Goal: Transaction & Acquisition: Purchase product/service

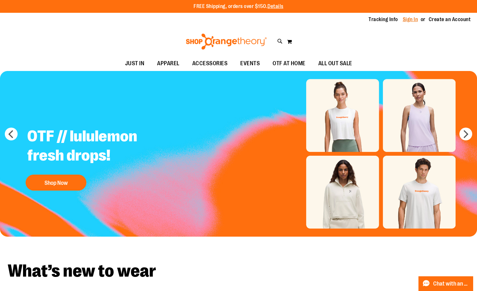
click at [407, 19] on link "Sign In" at bounding box center [410, 19] width 15 height 7
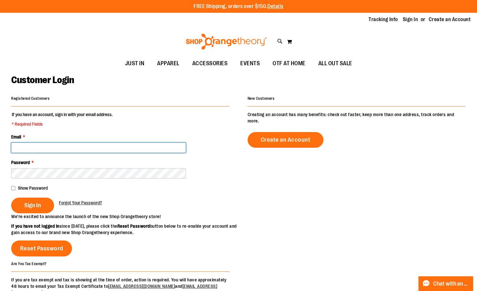
click at [138, 143] on input "Email *" at bounding box center [98, 148] width 175 height 10
click at [132, 125] on fieldset "If you have an account, sign in with your email address. * Required Fields Emai…" at bounding box center [120, 162] width 218 height 102
click at [99, 166] on div "Password *" at bounding box center [120, 168] width 218 height 19
click at [108, 146] on input "Email *" at bounding box center [98, 148] width 175 height 10
type input "**********"
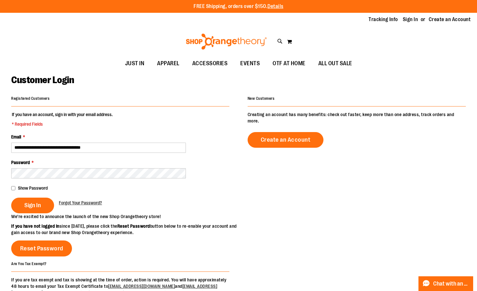
click at [17, 197] on fieldset "**********" at bounding box center [120, 162] width 218 height 102
click at [28, 202] on span "Sign In" at bounding box center [32, 205] width 17 height 7
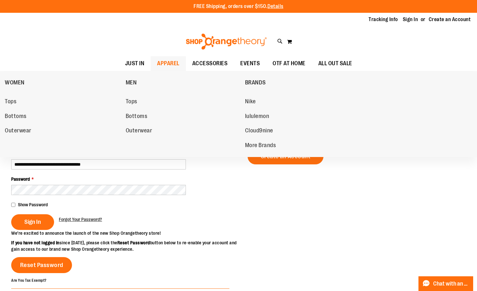
click at [174, 68] on span "APPAREL" at bounding box center [168, 63] width 22 height 14
click at [131, 101] on span "Tops" at bounding box center [132, 102] width 12 height 8
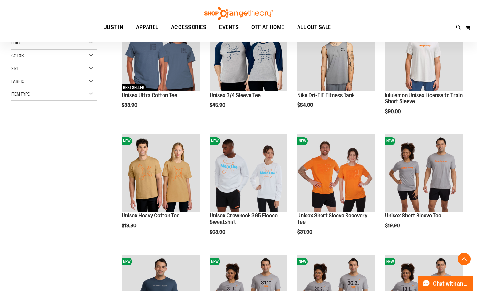
scroll to position [128, 0]
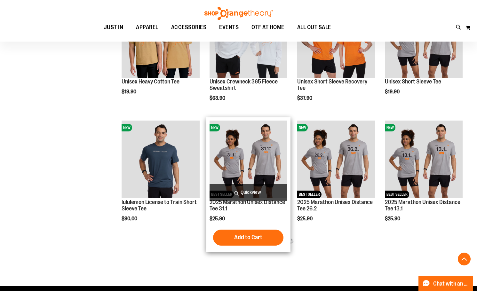
scroll to position [288, 0]
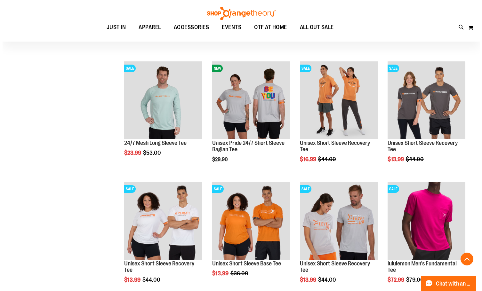
scroll to position [639, 0]
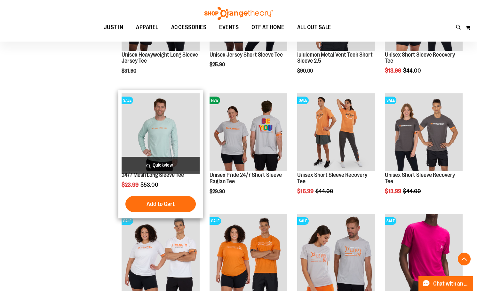
click at [143, 165] on span "Quickview" at bounding box center [161, 165] width 78 height 17
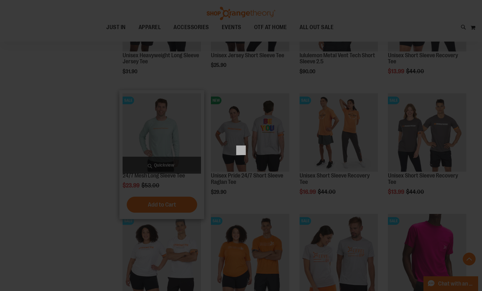
scroll to position [0, 0]
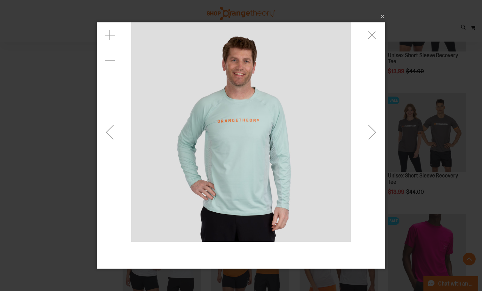
drag, startPoint x: 358, startPoint y: 132, endPoint x: 364, endPoint y: 132, distance: 5.5
click at [359, 132] on div "carousel" at bounding box center [241, 131] width 288 height 219
click at [372, 131] on div "Next" at bounding box center [372, 132] width 26 height 26
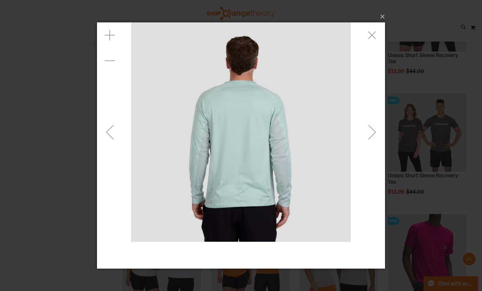
click at [372, 131] on div "Next" at bounding box center [372, 132] width 26 height 26
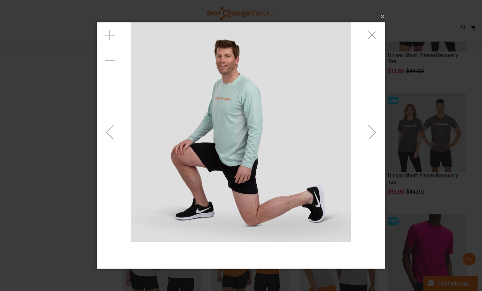
click at [369, 131] on div "Next" at bounding box center [372, 132] width 26 height 26
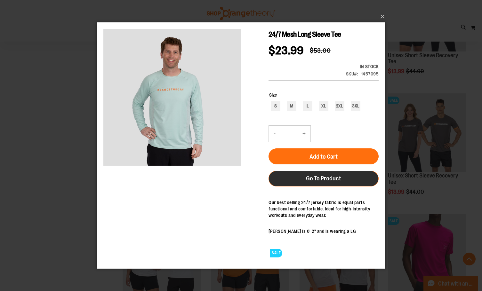
click at [299, 175] on link "Go To Product" at bounding box center [323, 178] width 110 height 16
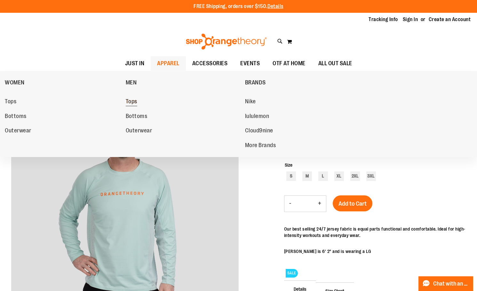
click at [135, 102] on span "Tops" at bounding box center [132, 102] width 12 height 8
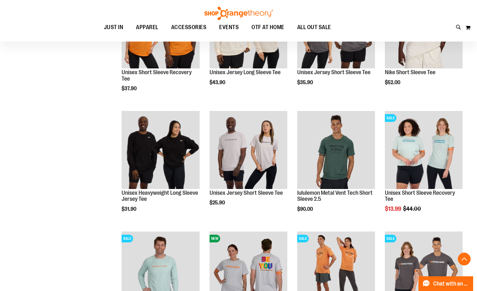
scroll to position [511, 0]
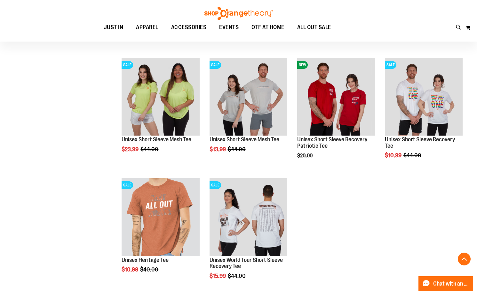
scroll to position [927, 0]
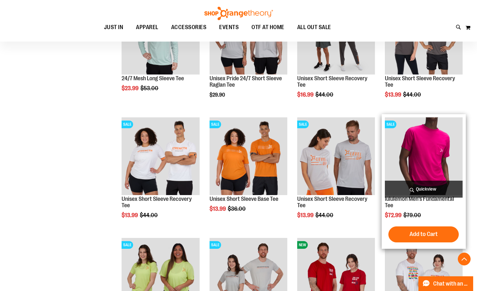
scroll to position [767, 0]
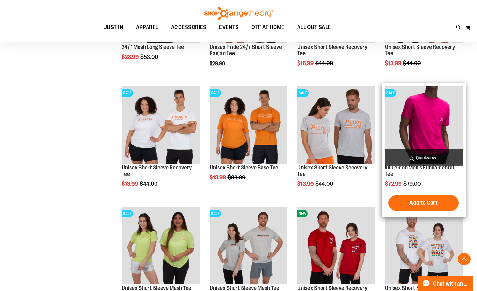
click at [429, 135] on img "product" at bounding box center [424, 125] width 78 height 78
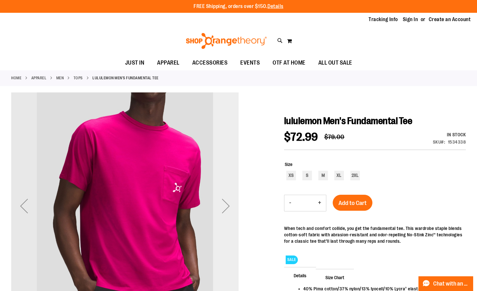
click at [231, 137] on div "Next" at bounding box center [226, 205] width 26 height 227
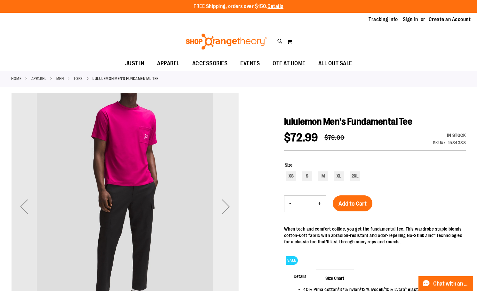
click at [221, 196] on div "Next" at bounding box center [226, 207] width 26 height 26
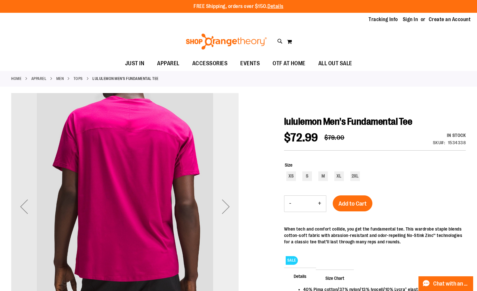
click at [221, 196] on div "Next" at bounding box center [226, 207] width 26 height 26
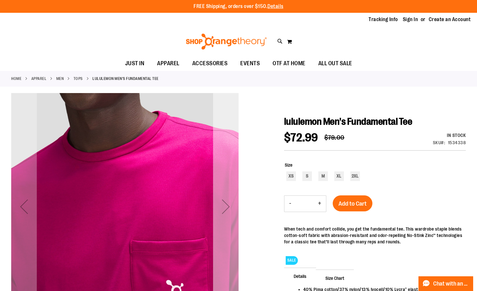
click at [223, 198] on div "Next" at bounding box center [226, 207] width 26 height 26
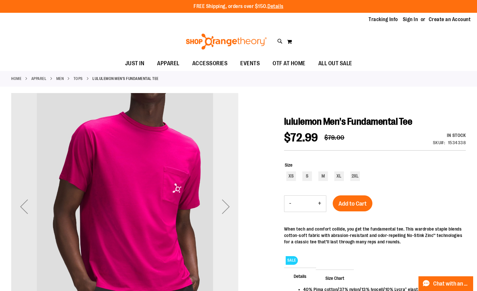
click at [223, 198] on div "Next" at bounding box center [226, 207] width 26 height 26
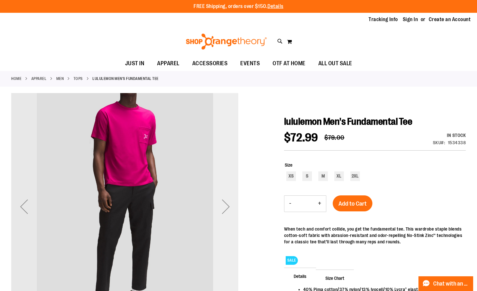
click at [223, 198] on div "Next" at bounding box center [226, 207] width 26 height 26
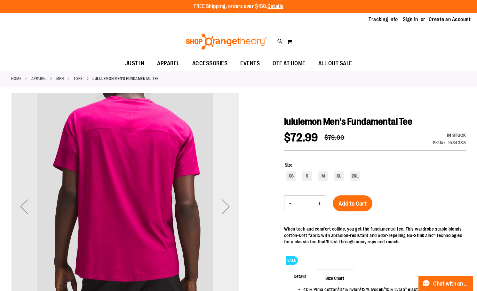
click at [223, 198] on div "Next" at bounding box center [226, 207] width 26 height 26
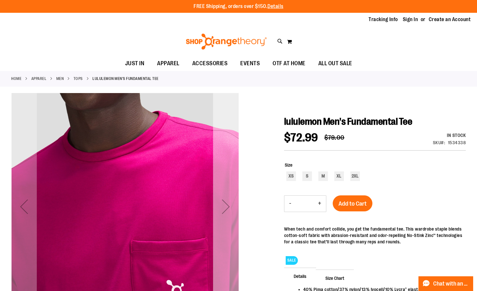
click at [223, 198] on div "Next" at bounding box center [226, 207] width 26 height 26
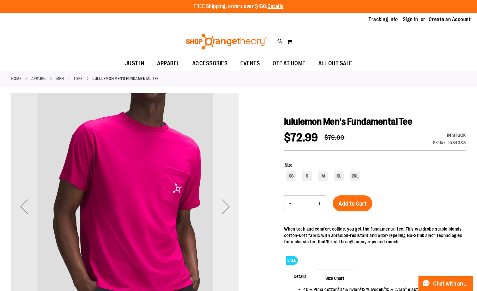
click at [223, 198] on div "Next" at bounding box center [226, 207] width 26 height 26
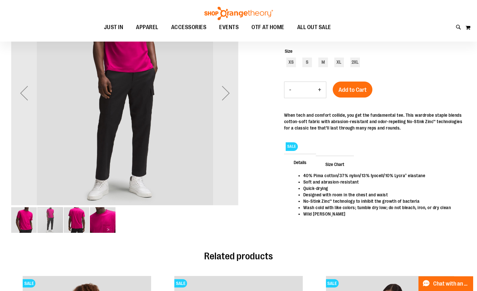
scroll to position [32, 0]
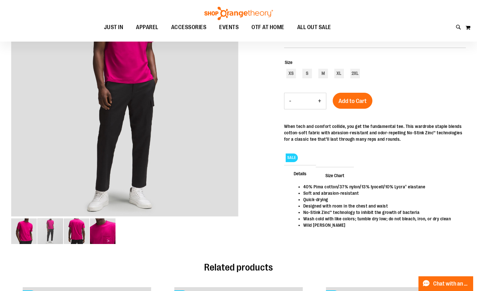
click at [8, 230] on main "lululemon Men's Fundamental Tee $72.99 Regular Price $79.00 In stock Only %1 le…" at bounding box center [238, 227] width 477 height 480
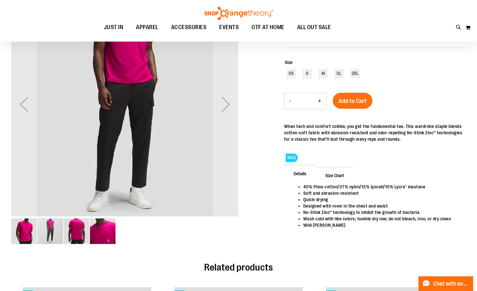
click at [20, 230] on img "image 1 of 4" at bounding box center [24, 231] width 26 height 26
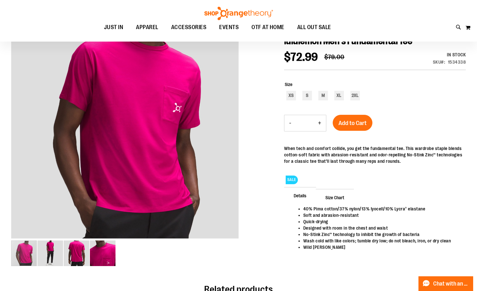
scroll to position [0, 0]
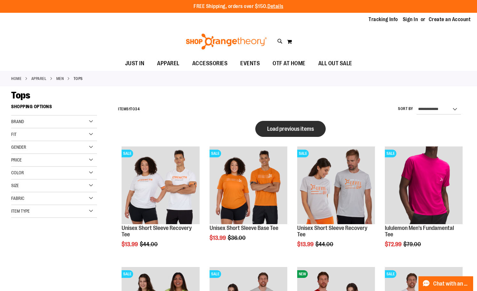
click at [298, 135] on button "Load previous items" at bounding box center [290, 129] width 70 height 16
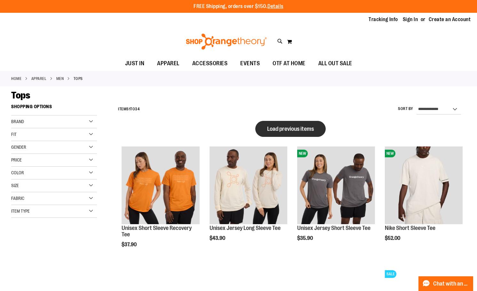
click at [283, 135] on button "Load previous items" at bounding box center [290, 129] width 70 height 16
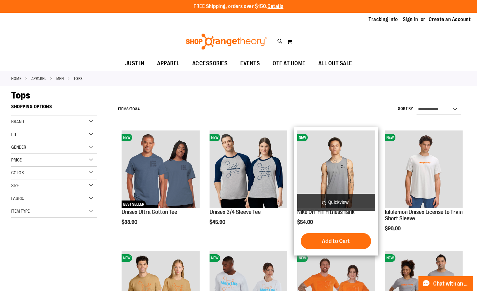
click at [337, 203] on span "Quickview" at bounding box center [336, 202] width 78 height 17
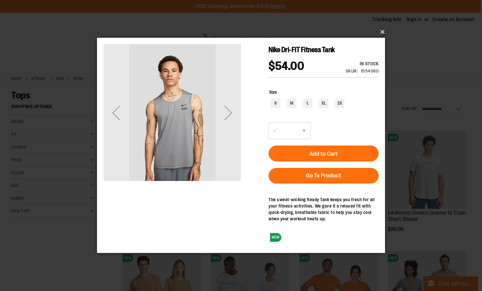
click at [381, 32] on button "×" at bounding box center [243, 32] width 288 height 14
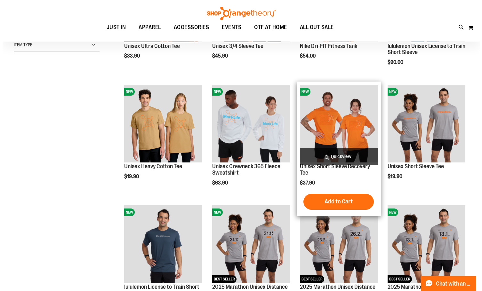
scroll to position [96, 0]
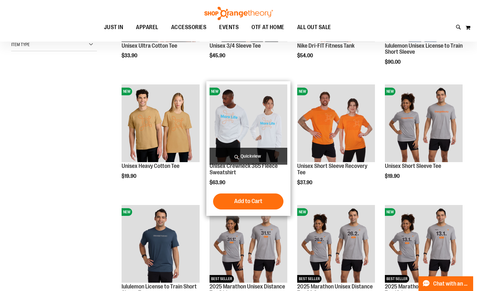
click at [254, 151] on span "Quickview" at bounding box center [248, 156] width 78 height 17
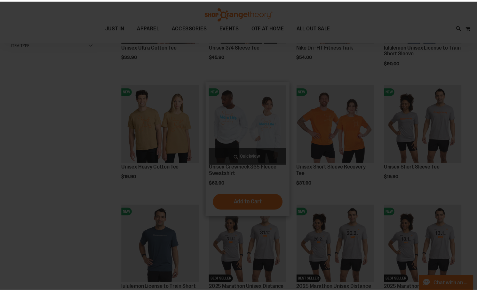
scroll to position [0, 0]
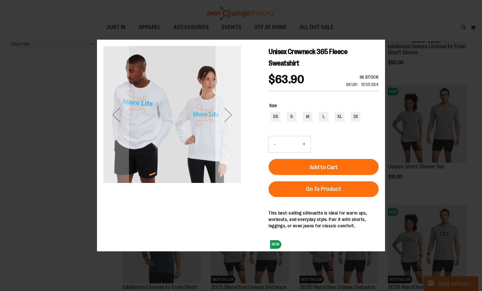
click at [231, 131] on div "Next" at bounding box center [228, 115] width 26 height 138
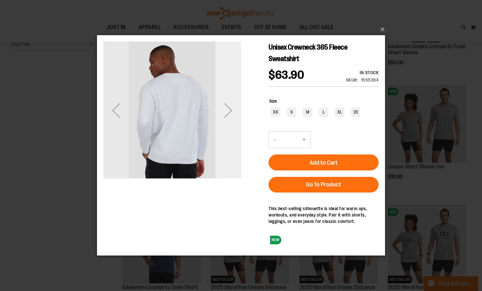
click at [228, 115] on div "Next" at bounding box center [228, 111] width 26 height 26
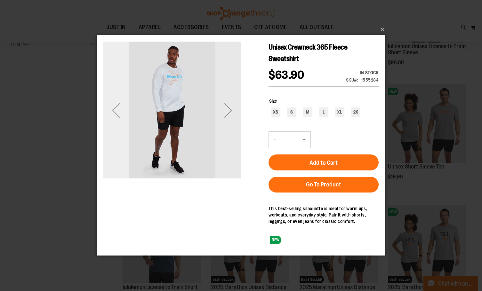
click at [121, 113] on div "Previous" at bounding box center [116, 111] width 26 height 26
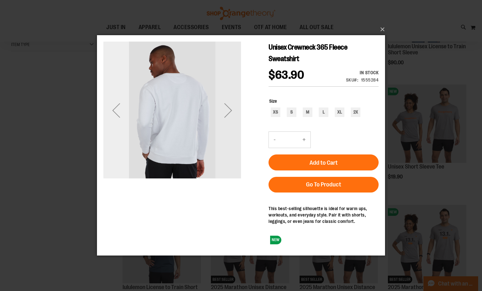
click at [121, 113] on div "Previous" at bounding box center [116, 111] width 26 height 26
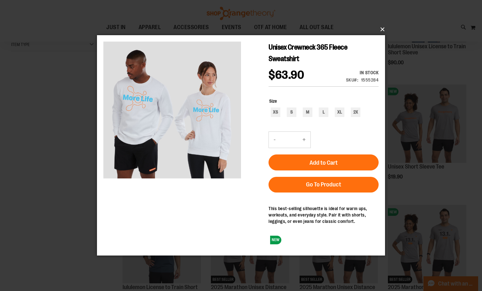
click at [384, 28] on button "×" at bounding box center [243, 29] width 288 height 14
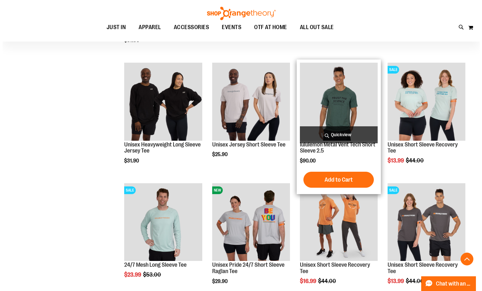
scroll to position [479, 0]
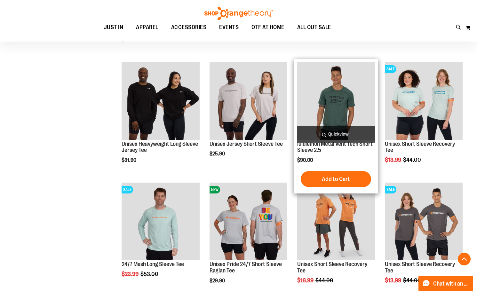
click at [351, 136] on span "Quickview" at bounding box center [336, 134] width 78 height 17
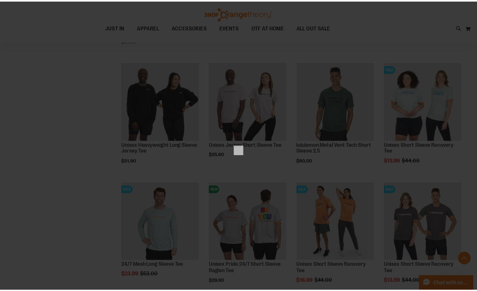
scroll to position [0, 0]
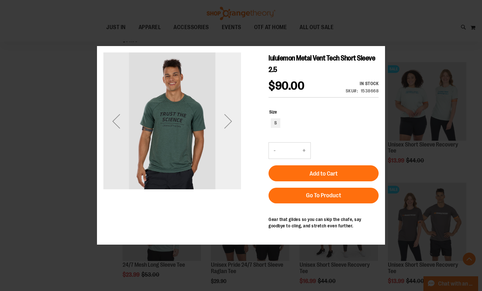
click at [218, 130] on div "Next" at bounding box center [228, 121] width 26 height 26
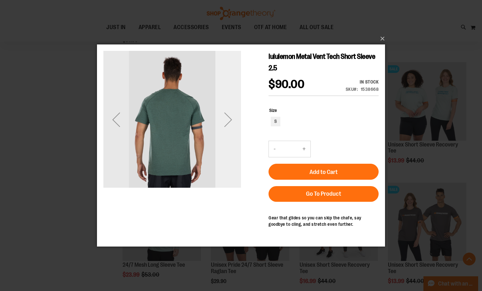
click at [221, 127] on div "Next" at bounding box center [228, 120] width 26 height 26
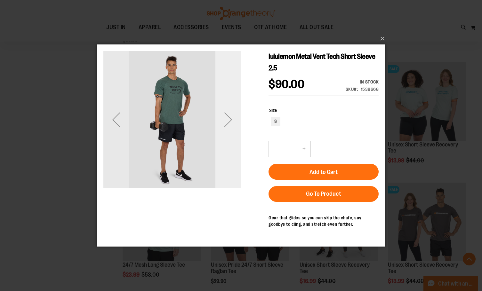
click at [221, 127] on div "Next" at bounding box center [228, 120] width 26 height 26
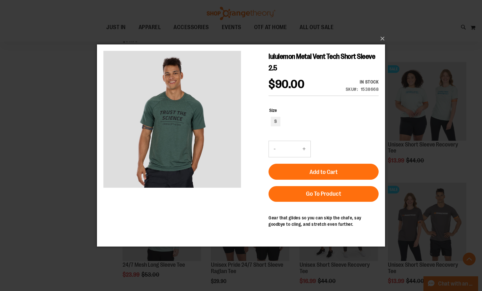
drag, startPoint x: 387, startPoint y: 29, endPoint x: 383, endPoint y: 36, distance: 8.2
click at [386, 31] on div "×" at bounding box center [241, 145] width 482 height 291
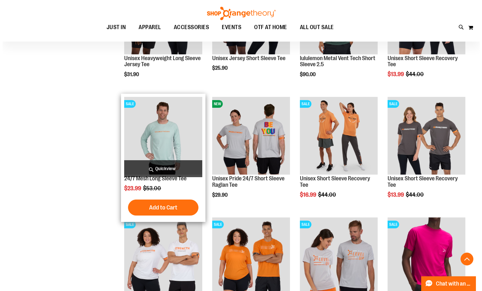
scroll to position [543, 0]
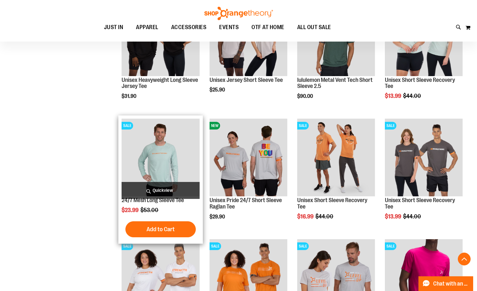
click at [166, 188] on span "Quickview" at bounding box center [161, 190] width 78 height 17
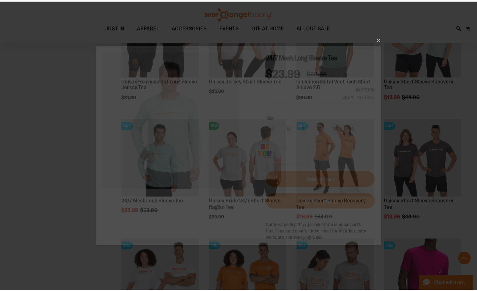
scroll to position [0, 0]
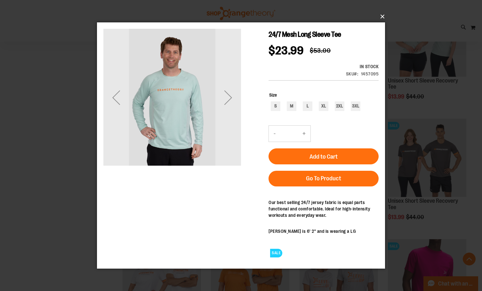
click at [383, 16] on button "×" at bounding box center [243, 17] width 288 height 14
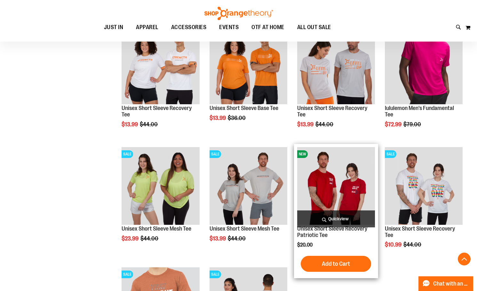
scroll to position [767, 0]
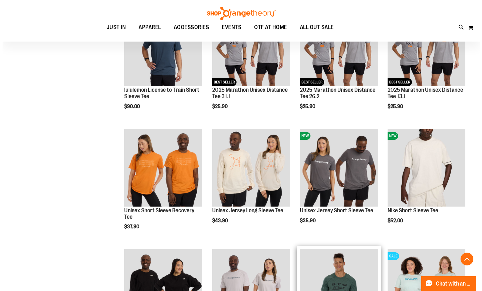
scroll to position [256, 0]
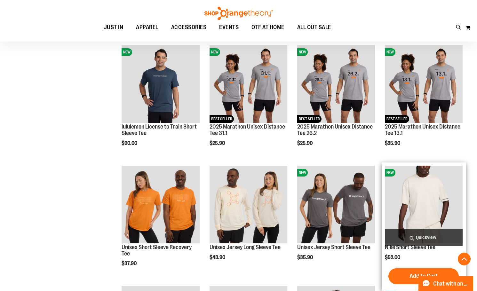
click at [414, 234] on span "Quickview" at bounding box center [424, 237] width 78 height 17
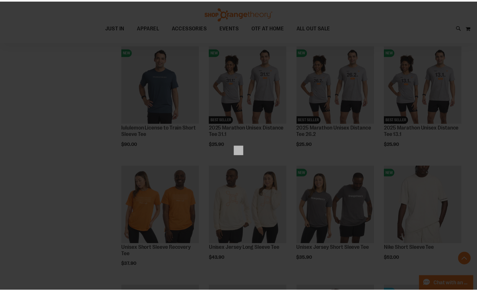
scroll to position [0, 0]
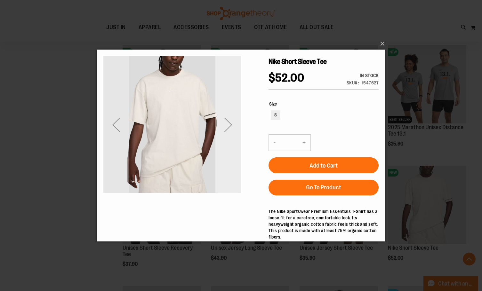
click at [228, 130] on div "Next" at bounding box center [228, 125] width 26 height 26
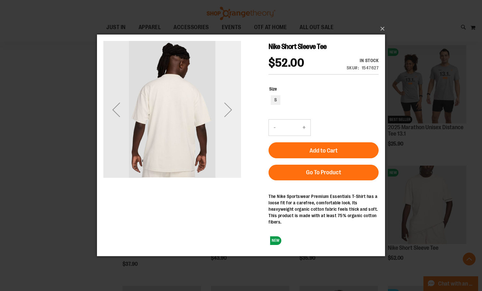
click at [229, 115] on div "Next" at bounding box center [228, 110] width 26 height 26
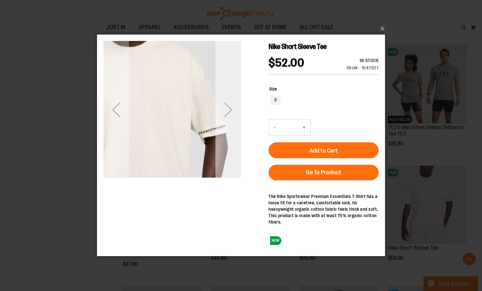
click at [226, 108] on div "Next" at bounding box center [228, 110] width 26 height 26
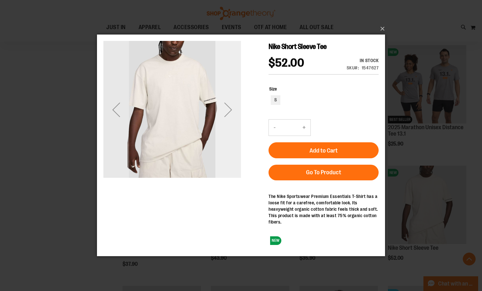
click at [234, 103] on div "Next" at bounding box center [228, 110] width 26 height 26
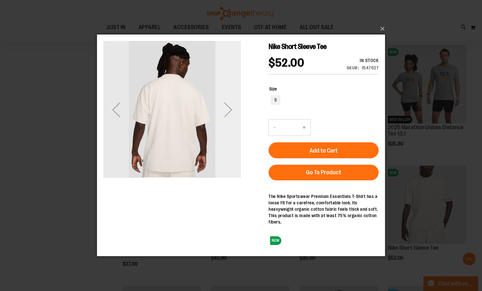
click at [232, 111] on div "Next" at bounding box center [228, 110] width 26 height 26
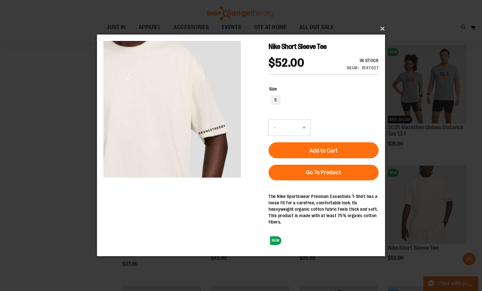
click at [380, 30] on button "×" at bounding box center [243, 29] width 288 height 14
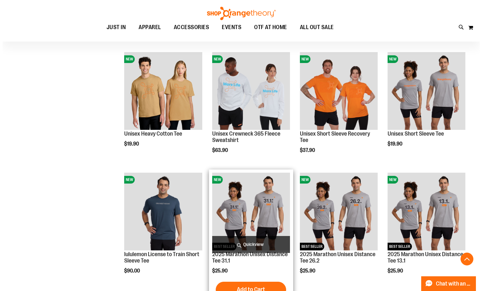
scroll to position [128, 0]
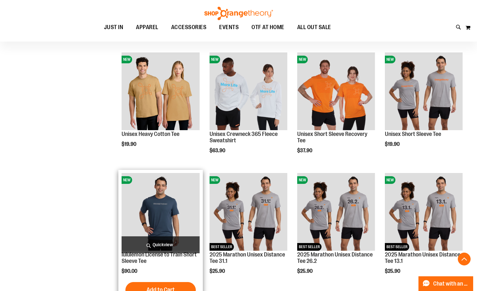
click at [164, 203] on img "product" at bounding box center [161, 212] width 78 height 78
click at [161, 241] on span "Quickview" at bounding box center [161, 244] width 78 height 17
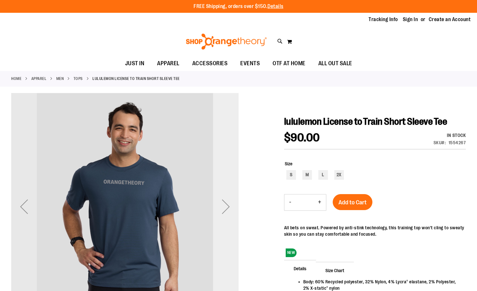
click at [216, 213] on div "Next" at bounding box center [226, 207] width 26 height 26
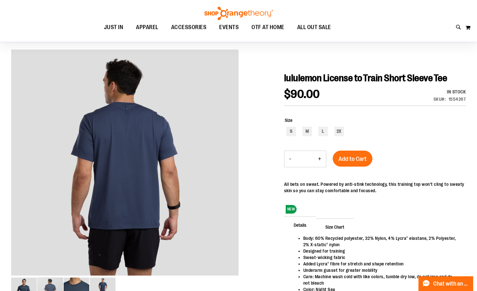
scroll to position [63, 0]
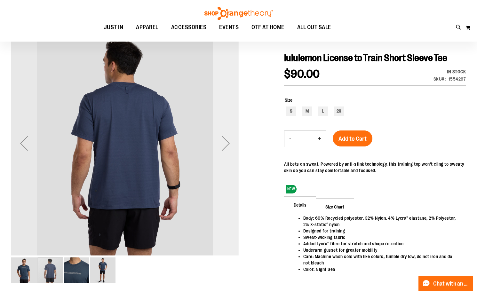
click at [231, 139] on div "Next" at bounding box center [226, 143] width 26 height 26
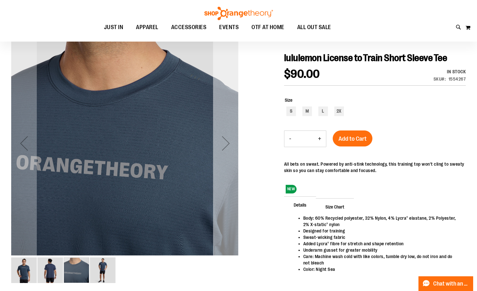
click at [231, 139] on div "Next" at bounding box center [226, 143] width 26 height 26
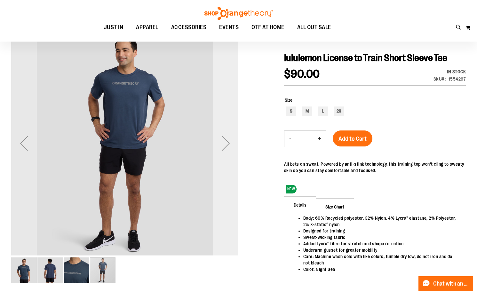
click at [231, 139] on div "Next" at bounding box center [226, 143] width 26 height 26
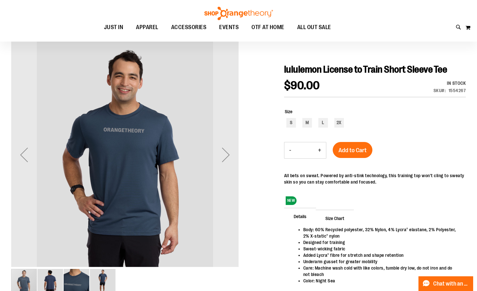
scroll to position [31, 0]
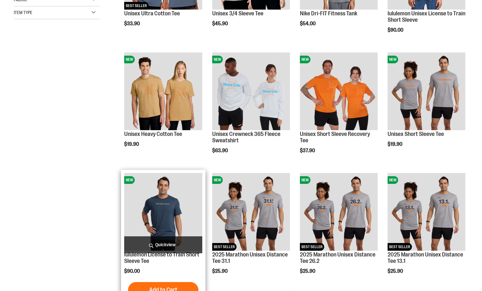
scroll to position [199, 0]
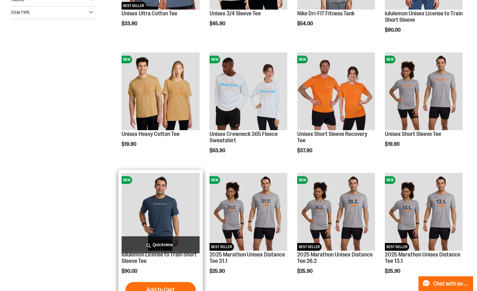
click at [157, 242] on span "Quickview" at bounding box center [161, 244] width 78 height 17
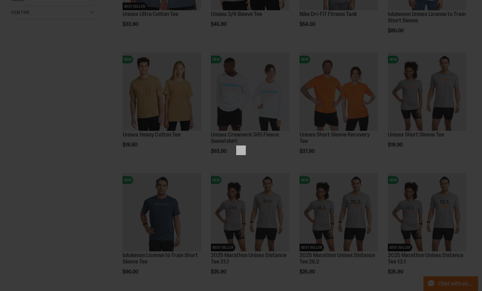
scroll to position [0, 0]
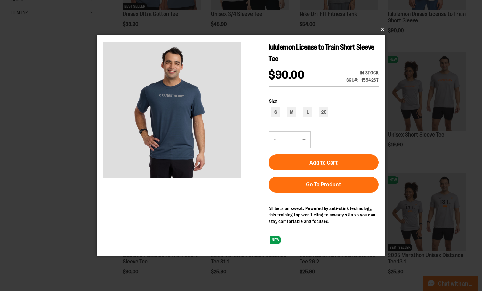
click at [380, 31] on button "×" at bounding box center [243, 29] width 288 height 14
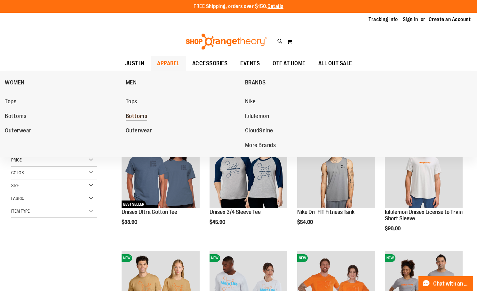
click at [136, 112] on link "Bottoms" at bounding box center [182, 117] width 113 height 12
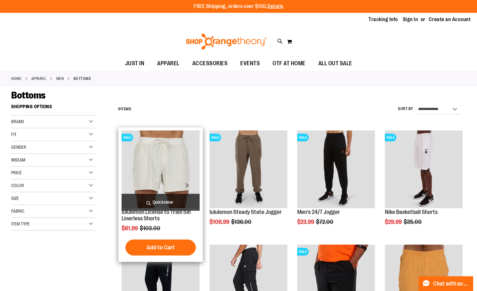
click at [157, 200] on span "Quickview" at bounding box center [161, 202] width 78 height 17
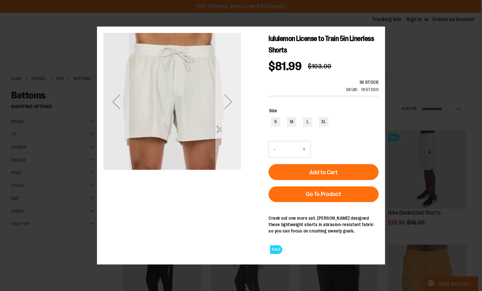
click at [228, 130] on div "Next" at bounding box center [228, 102] width 26 height 138
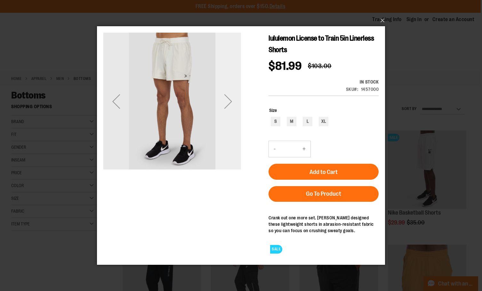
click at [228, 129] on div "Next" at bounding box center [228, 101] width 26 height 138
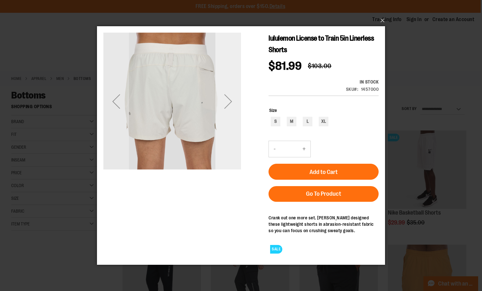
click at [228, 131] on div "Next" at bounding box center [228, 101] width 26 height 138
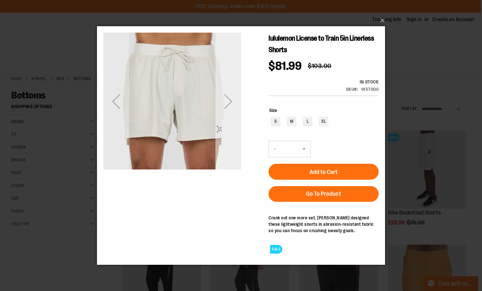
click at [231, 95] on div "Next" at bounding box center [228, 101] width 26 height 26
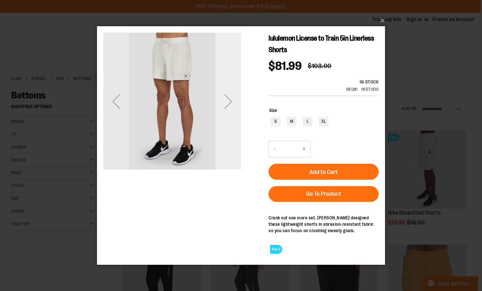
click at [231, 95] on div "Next" at bounding box center [228, 101] width 26 height 26
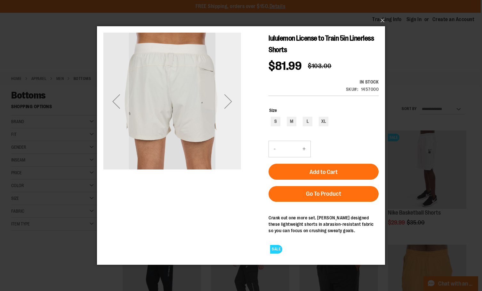
click at [228, 106] on div "Next" at bounding box center [228, 101] width 26 height 26
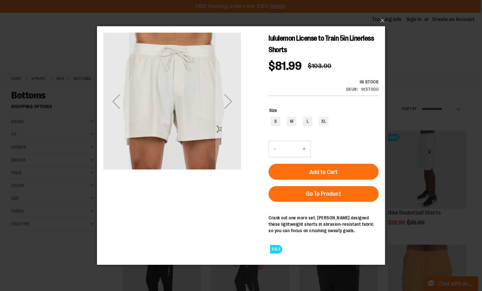
drag, startPoint x: 228, startPoint y: 106, endPoint x: 264, endPoint y: 108, distance: 35.9
click at [263, 109] on div "lululemon License to Train 5in Linerless Shorts $81.99 Regular Price $103.00 In…" at bounding box center [240, 80] width 275 height 96
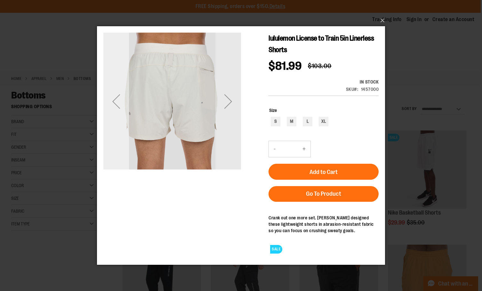
click at [118, 95] on div "Previous" at bounding box center [116, 101] width 26 height 26
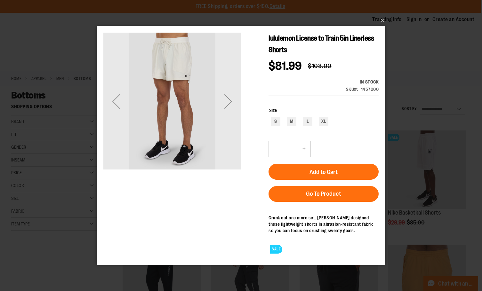
drag, startPoint x: 117, startPoint y: 95, endPoint x: 129, endPoint y: 92, distance: 12.5
click at [117, 95] on div "Previous" at bounding box center [116, 101] width 26 height 26
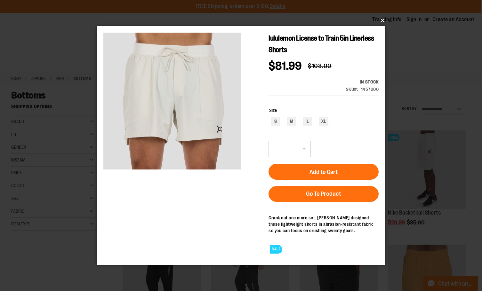
click at [384, 20] on button "×" at bounding box center [243, 20] width 288 height 14
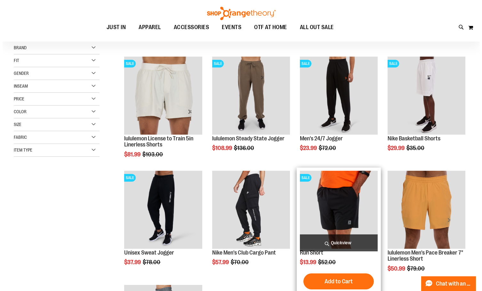
scroll to position [64, 0]
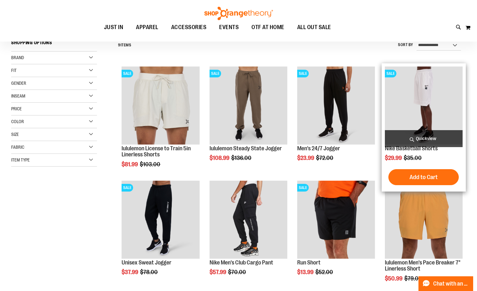
click at [428, 136] on span "Quickview" at bounding box center [424, 138] width 78 height 17
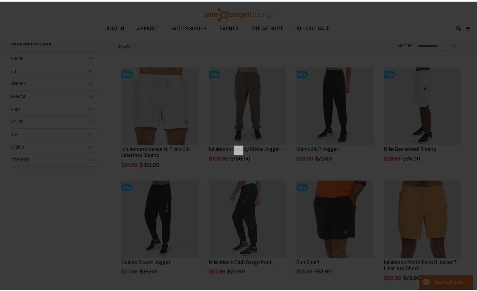
scroll to position [0, 0]
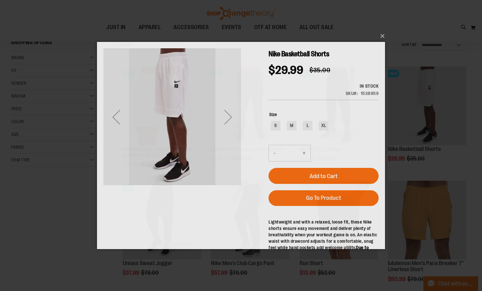
click at [229, 121] on div "Next" at bounding box center [228, 117] width 26 height 26
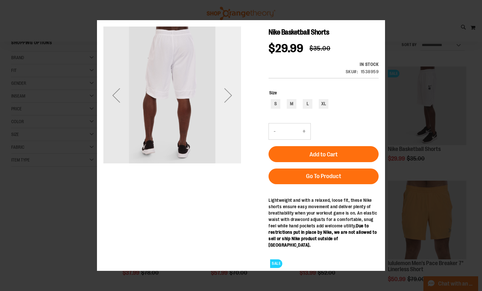
click at [229, 122] on div "Next" at bounding box center [228, 96] width 26 height 138
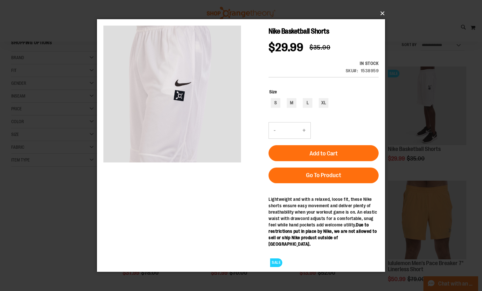
click at [380, 13] on button "×" at bounding box center [243, 13] width 288 height 14
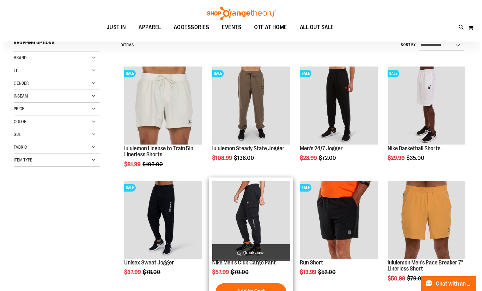
scroll to position [96, 0]
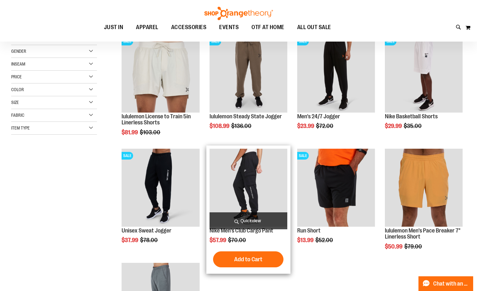
click at [251, 218] on span "Quickview" at bounding box center [248, 220] width 78 height 17
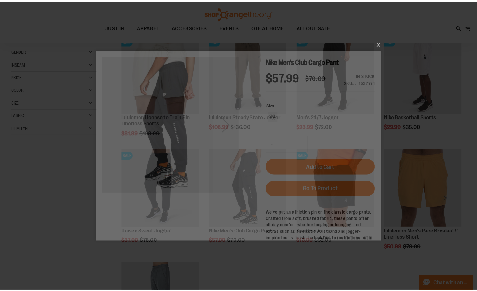
scroll to position [0, 0]
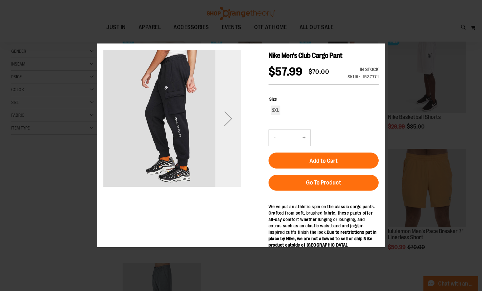
click at [224, 135] on div "Next" at bounding box center [228, 119] width 26 height 138
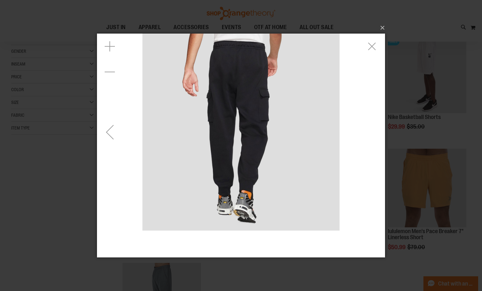
click at [347, 121] on div "carousel" at bounding box center [241, 132] width 288 height 197
click at [367, 127] on div "carousel" at bounding box center [241, 132] width 288 height 197
click at [114, 143] on div "Previous" at bounding box center [110, 132] width 26 height 26
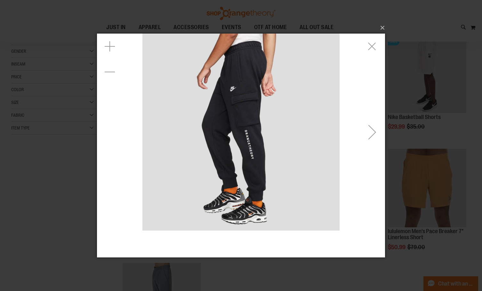
click at [115, 139] on div "carousel" at bounding box center [241, 132] width 288 height 197
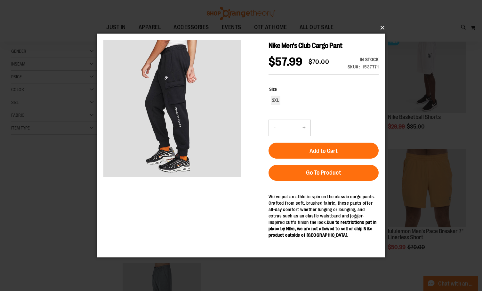
click at [381, 26] on button "×" at bounding box center [243, 28] width 288 height 14
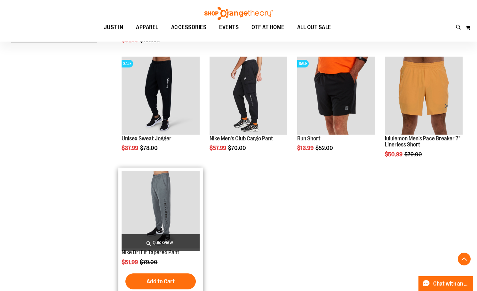
scroll to position [192, 0]
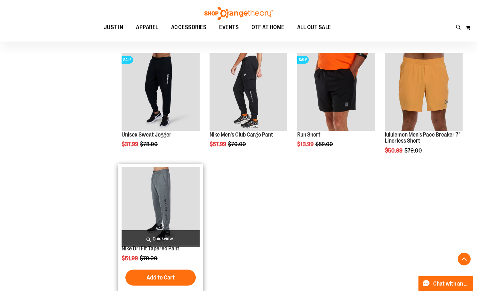
click at [182, 221] on img "product" at bounding box center [161, 206] width 78 height 78
click at [178, 235] on span "Quickview" at bounding box center [161, 238] width 78 height 17
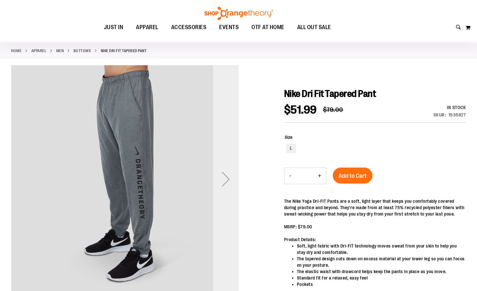
scroll to position [32, 0]
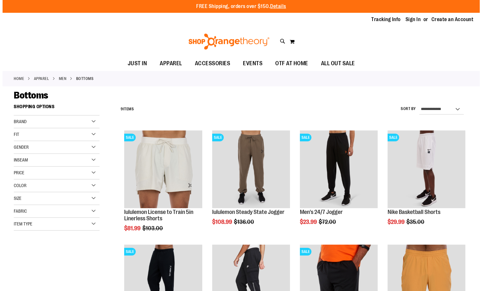
scroll to position [192, 0]
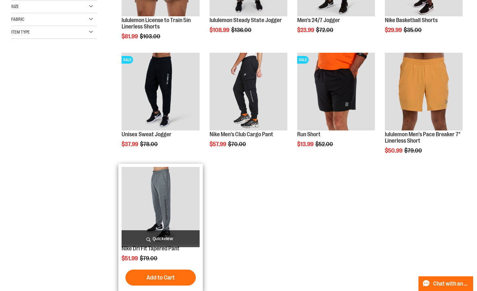
click at [168, 234] on span "Quickview" at bounding box center [161, 238] width 78 height 17
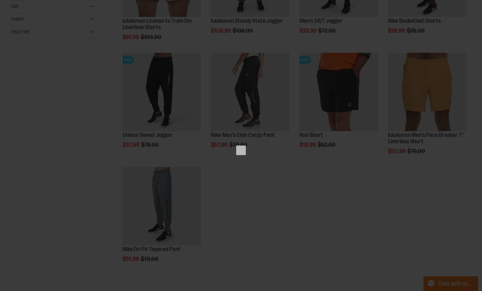
scroll to position [0, 0]
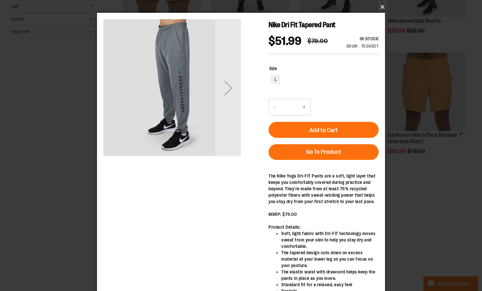
drag, startPoint x: 376, startPoint y: 5, endPoint x: 380, endPoint y: 7, distance: 4.6
click at [377, 6] on button "×" at bounding box center [243, 7] width 288 height 14
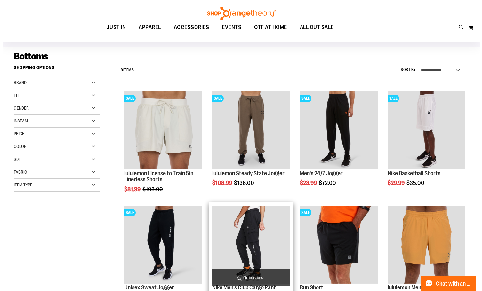
scroll to position [32, 0]
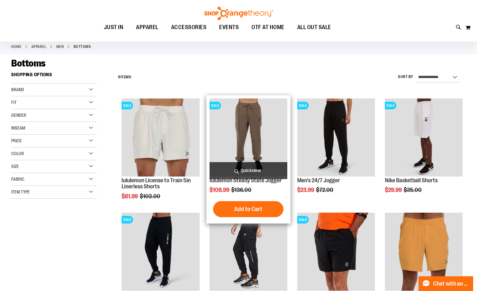
click at [267, 167] on span "Quickview" at bounding box center [248, 170] width 78 height 17
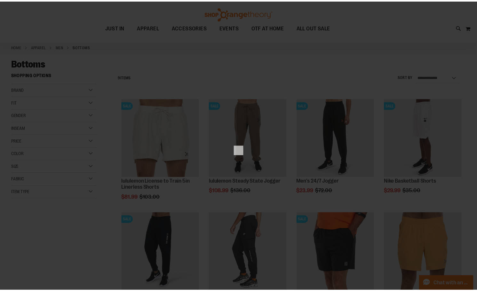
scroll to position [0, 0]
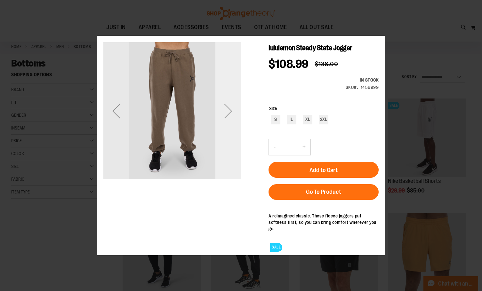
drag, startPoint x: 234, startPoint y: 114, endPoint x: 234, endPoint y: 120, distance: 6.1
click at [234, 120] on div "Next" at bounding box center [228, 111] width 26 height 26
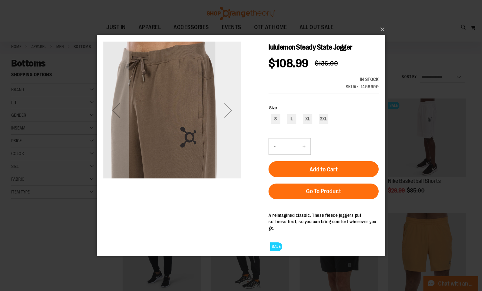
click at [231, 115] on div "Next" at bounding box center [228, 110] width 26 height 26
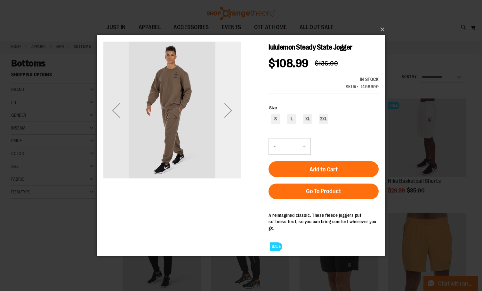
click at [231, 115] on div "Next" at bounding box center [228, 110] width 26 height 26
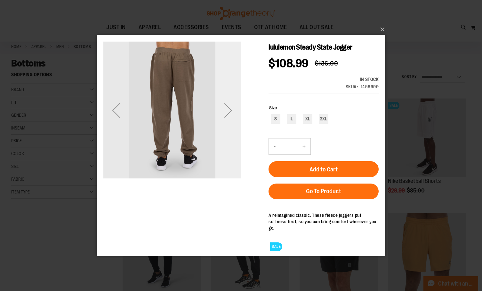
click at [231, 115] on div "Next" at bounding box center [228, 110] width 26 height 26
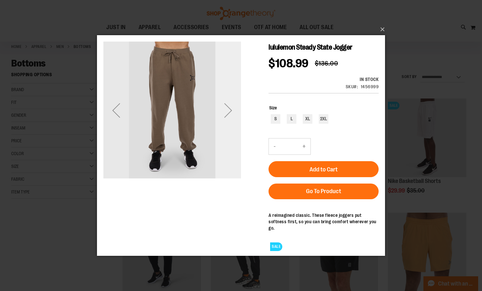
click at [228, 115] on div "Next" at bounding box center [228, 110] width 26 height 26
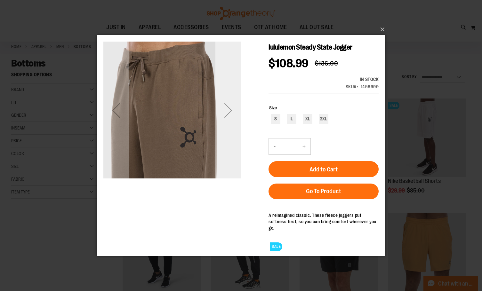
click at [226, 115] on div "Next" at bounding box center [228, 110] width 26 height 26
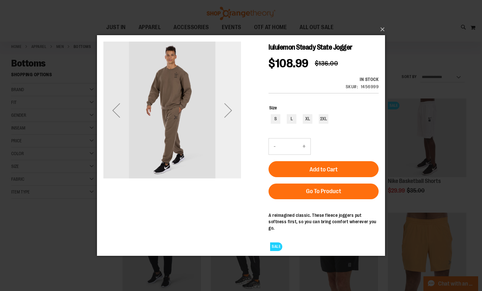
click at [226, 115] on div "Next" at bounding box center [228, 110] width 26 height 26
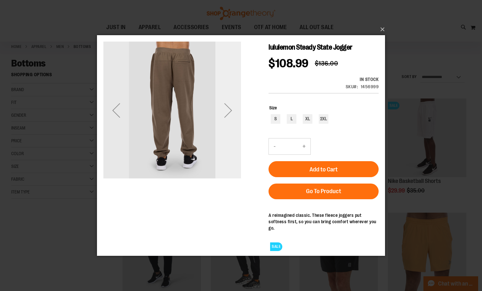
click at [226, 116] on div "Next" at bounding box center [228, 110] width 26 height 26
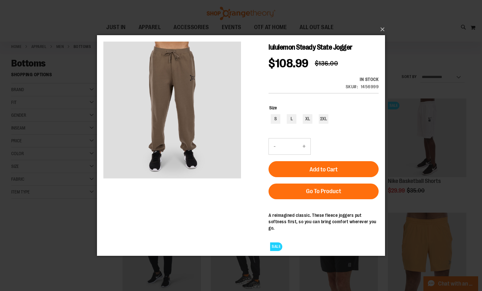
click at [386, 25] on div "×" at bounding box center [241, 145] width 482 height 291
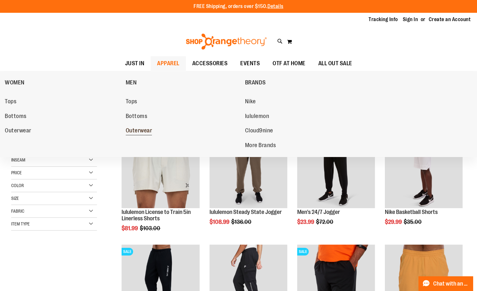
click at [135, 131] on span "Outerwear" at bounding box center [139, 131] width 27 height 8
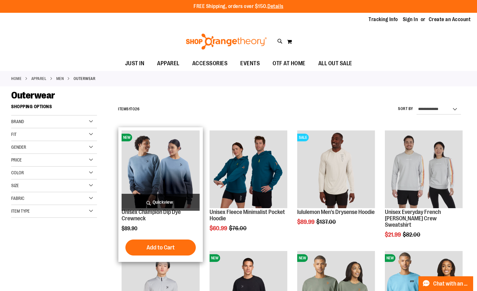
click at [170, 198] on span "Quickview" at bounding box center [161, 202] width 78 height 17
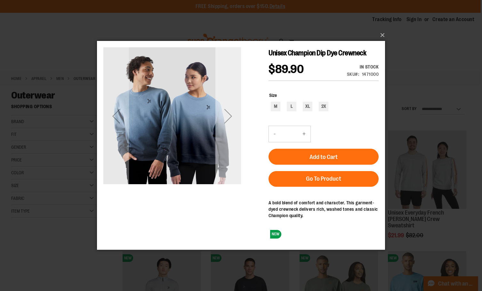
click at [234, 141] on div "Next" at bounding box center [228, 116] width 26 height 138
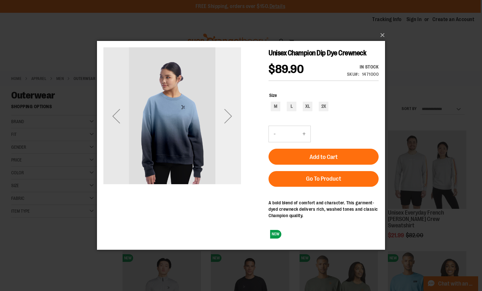
click at [234, 141] on div "Next" at bounding box center [228, 116] width 26 height 138
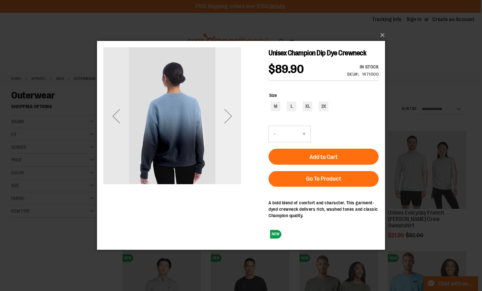
click at [234, 141] on div "Next" at bounding box center [228, 116] width 26 height 138
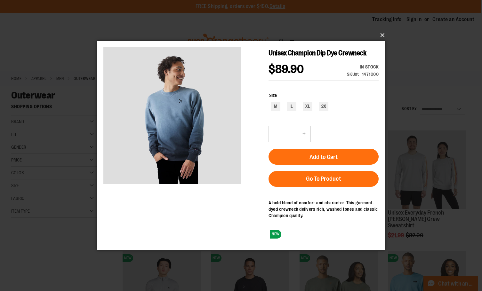
click at [380, 34] on button "×" at bounding box center [243, 35] width 288 height 14
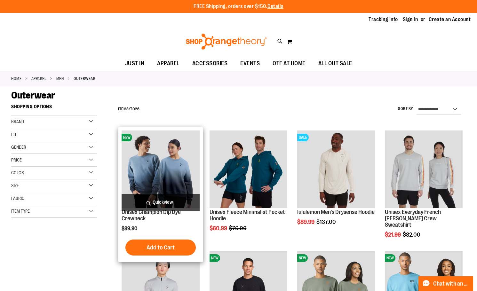
click at [147, 202] on span "Quickview" at bounding box center [161, 202] width 78 height 17
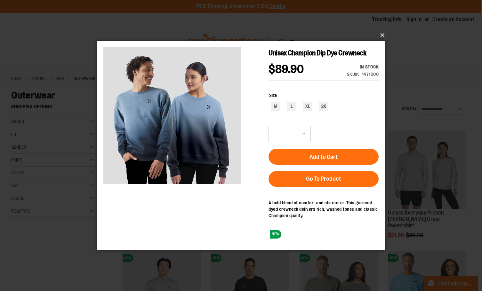
click at [383, 33] on button "×" at bounding box center [243, 35] width 288 height 14
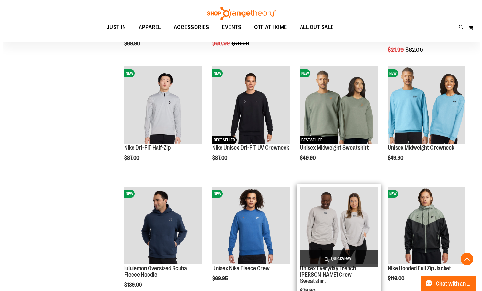
scroll to position [128, 0]
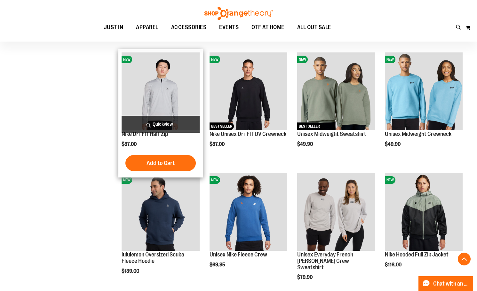
click at [182, 119] on span "Quickview" at bounding box center [161, 124] width 78 height 17
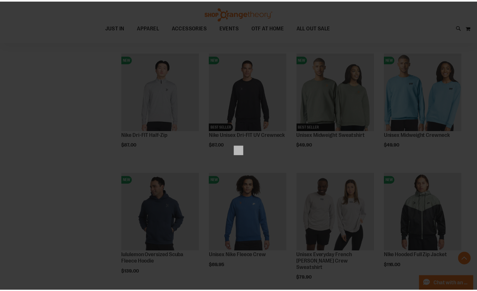
scroll to position [0, 0]
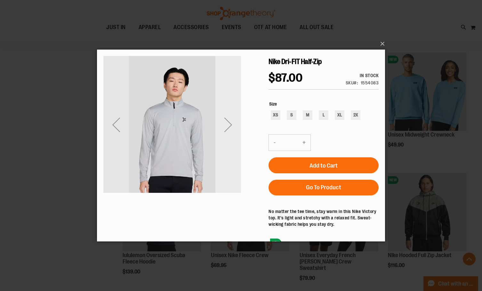
click at [221, 127] on div "Next" at bounding box center [228, 125] width 26 height 26
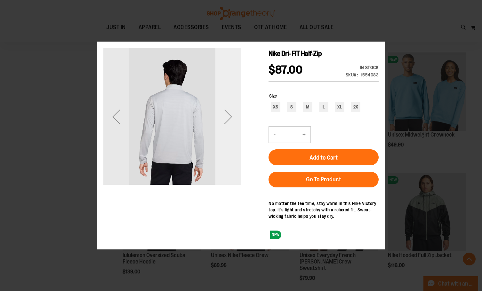
click at [224, 124] on div "Next" at bounding box center [228, 117] width 26 height 26
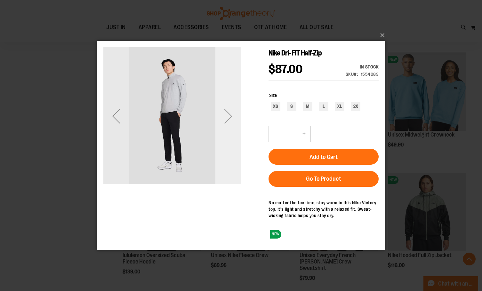
click at [224, 123] on div "Next" at bounding box center [228, 116] width 26 height 26
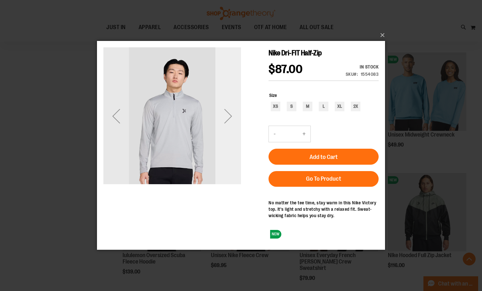
click at [225, 121] on div "Next" at bounding box center [228, 116] width 26 height 26
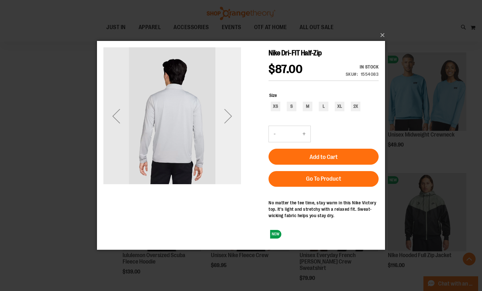
click at [225, 120] on div "Next" at bounding box center [228, 116] width 26 height 26
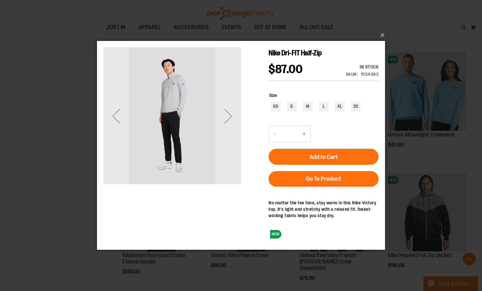
click at [230, 112] on div "Next" at bounding box center [228, 116] width 26 height 26
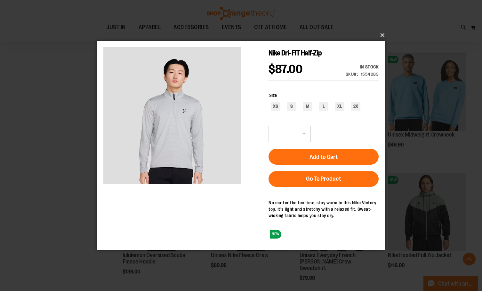
click at [378, 32] on button "×" at bounding box center [243, 35] width 288 height 14
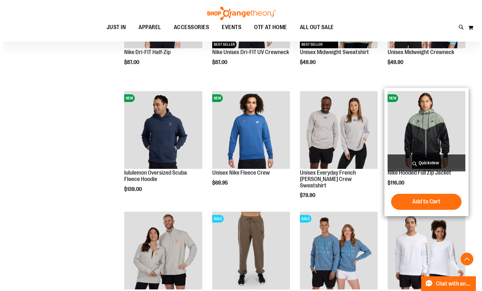
scroll to position [224, 0]
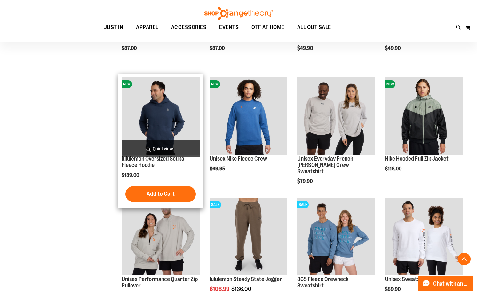
click at [172, 143] on span "Quickview" at bounding box center [161, 148] width 78 height 17
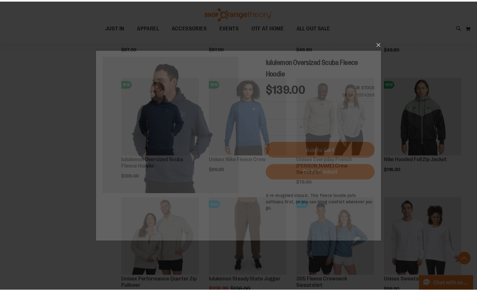
scroll to position [0, 0]
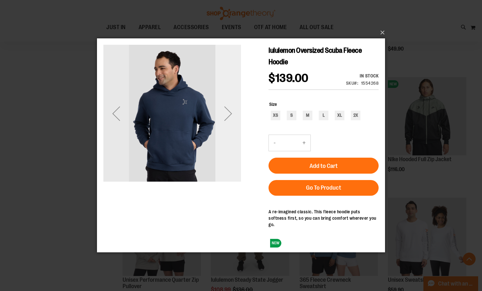
click at [232, 118] on div "Next" at bounding box center [228, 114] width 26 height 26
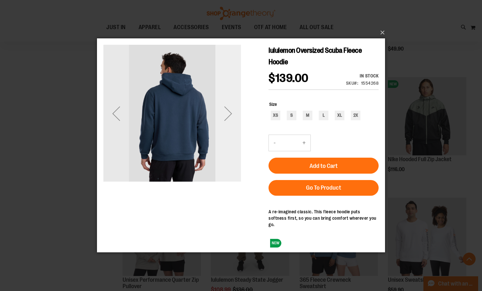
click at [232, 118] on div "Next" at bounding box center [228, 114] width 26 height 26
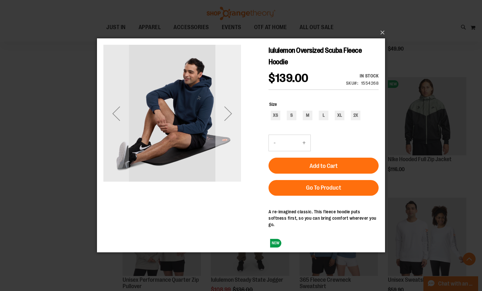
click at [232, 118] on div "Next" at bounding box center [228, 114] width 26 height 26
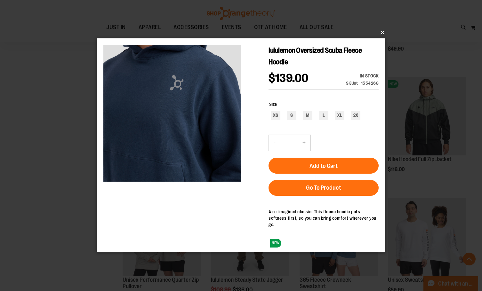
click at [377, 34] on button "×" at bounding box center [243, 33] width 288 height 14
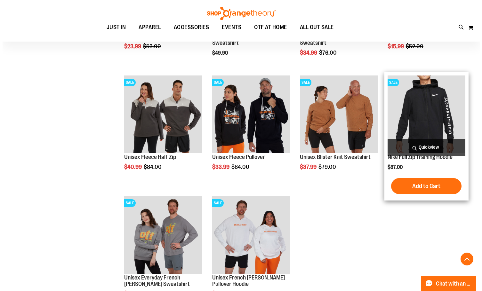
scroll to position [575, 0]
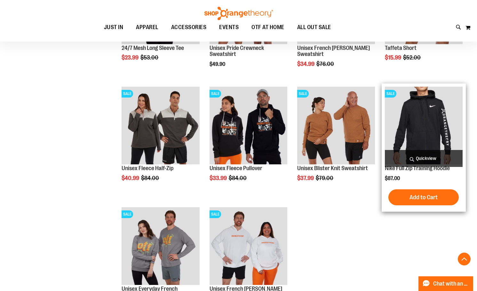
click at [405, 159] on span "Quickview" at bounding box center [424, 158] width 78 height 17
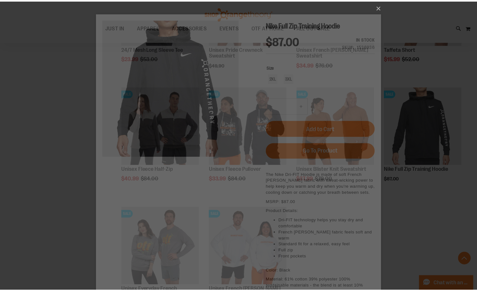
scroll to position [0, 0]
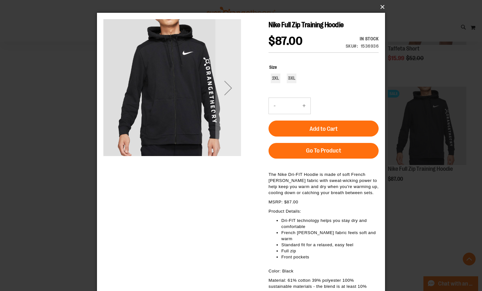
click at [379, 6] on button "×" at bounding box center [243, 7] width 288 height 14
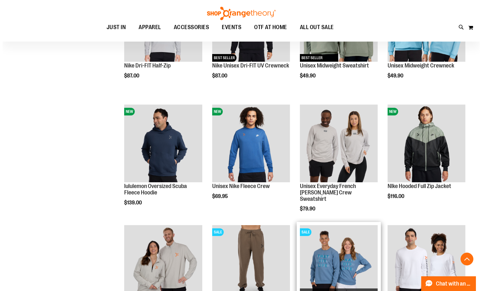
scroll to position [192, 0]
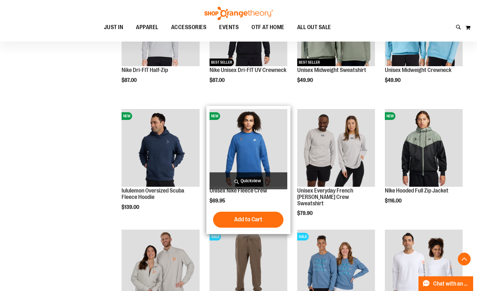
click at [257, 176] on span "Quickview" at bounding box center [248, 180] width 78 height 17
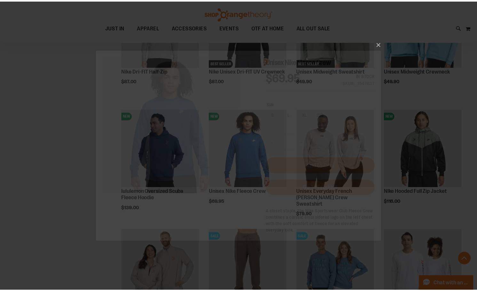
scroll to position [0, 0]
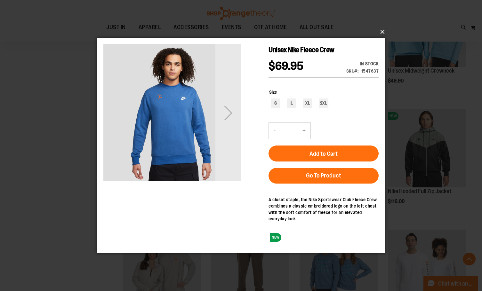
click at [379, 30] on button "×" at bounding box center [243, 32] width 288 height 14
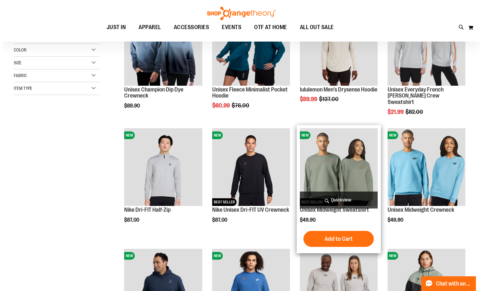
scroll to position [32, 0]
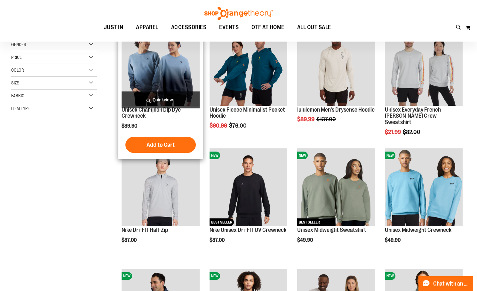
click at [171, 94] on span "Quickview" at bounding box center [161, 99] width 78 height 17
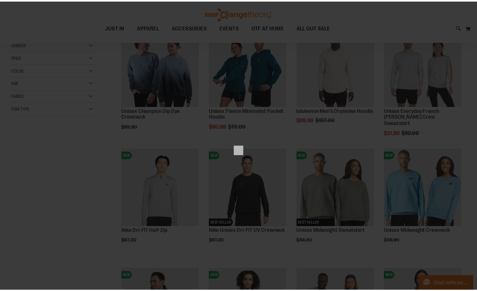
scroll to position [0, 0]
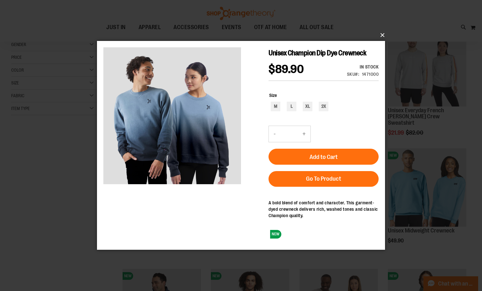
click at [384, 34] on button "×" at bounding box center [243, 35] width 288 height 14
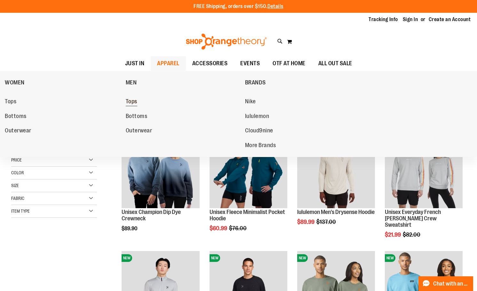
click at [133, 105] on span "Tops" at bounding box center [132, 102] width 12 height 8
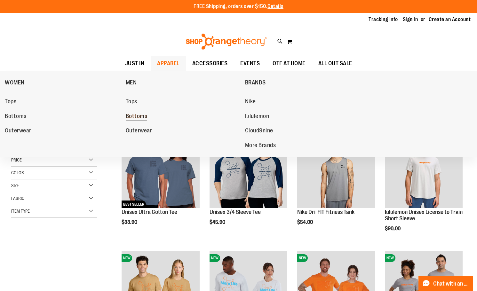
click at [137, 118] on span "Bottoms" at bounding box center [137, 117] width 22 height 8
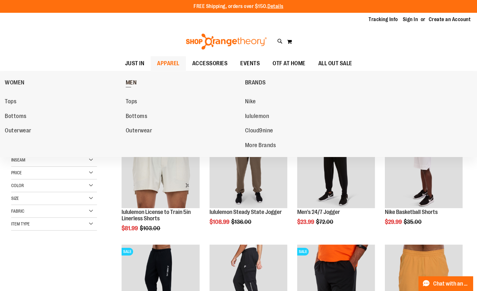
drag, startPoint x: 174, startPoint y: 62, endPoint x: 163, endPoint y: 78, distance: 19.6
click at [174, 62] on span "APPAREL" at bounding box center [168, 63] width 22 height 14
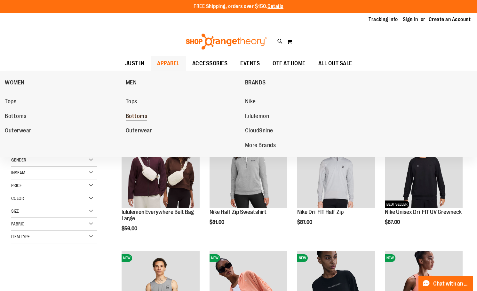
click at [140, 117] on span "Bottoms" at bounding box center [137, 117] width 22 height 8
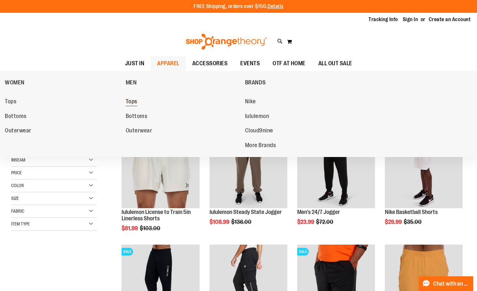
click at [138, 101] on link "Tops" at bounding box center [182, 102] width 113 height 12
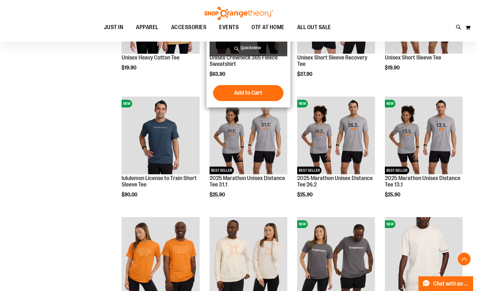
scroll to position [160, 0]
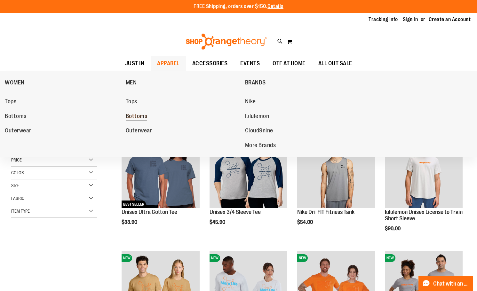
click at [137, 116] on span "Bottoms" at bounding box center [137, 117] width 22 height 8
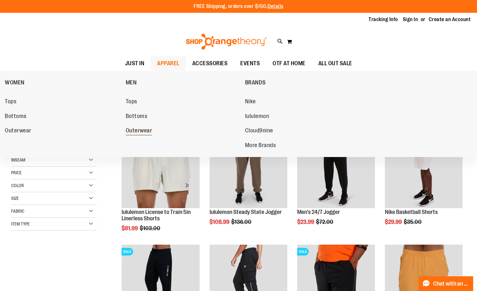
click at [140, 133] on span "Outerwear" at bounding box center [139, 131] width 27 height 8
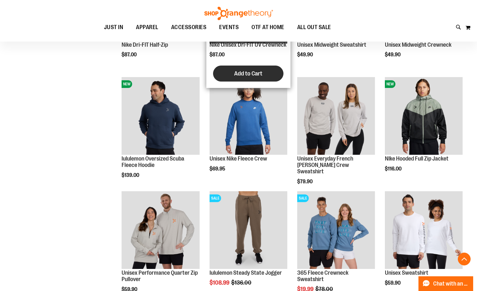
scroll to position [320, 0]
